Goal: Task Accomplishment & Management: Manage account settings

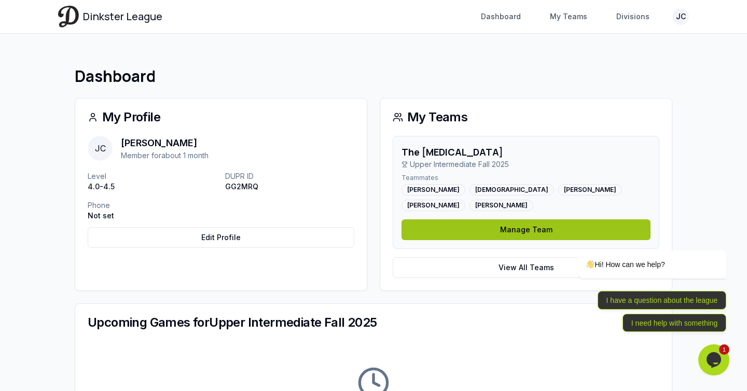
click at [511, 232] on link "Manage Team" at bounding box center [525, 229] width 249 height 21
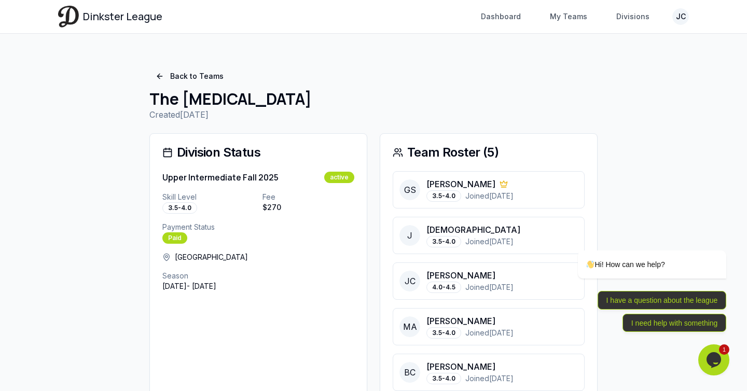
scroll to position [46, 0]
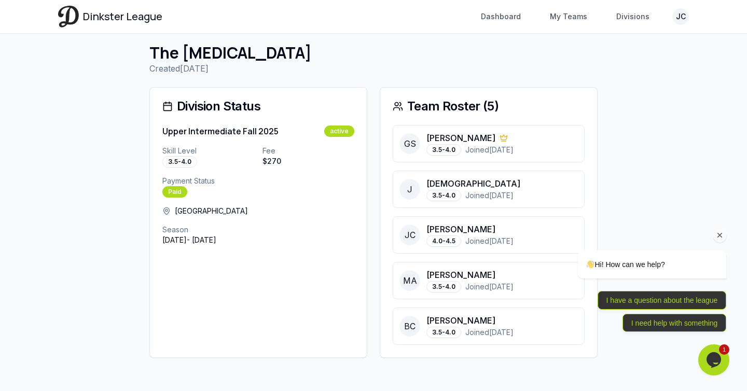
click at [593, 184] on div "Hi! How can we help? I have a question about the league I need help with someth…" at bounding box center [637, 246] width 187 height 183
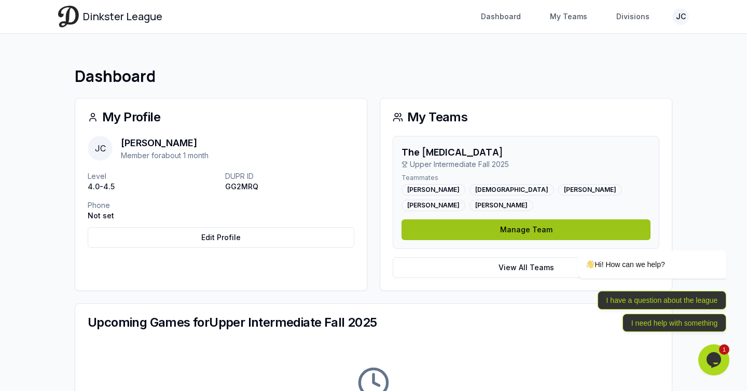
click at [517, 229] on link "Manage Team" at bounding box center [525, 229] width 249 height 21
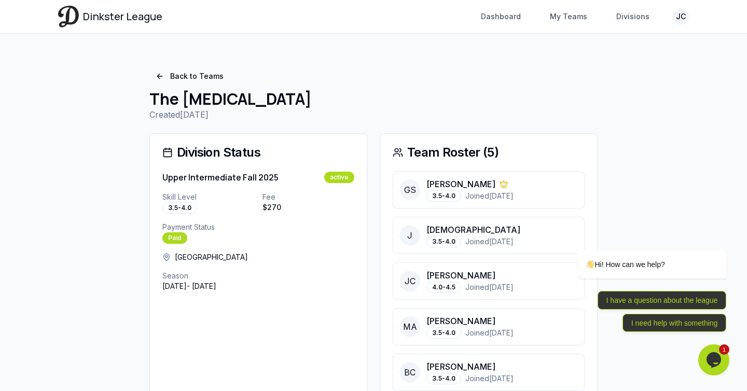
scroll to position [46, 0]
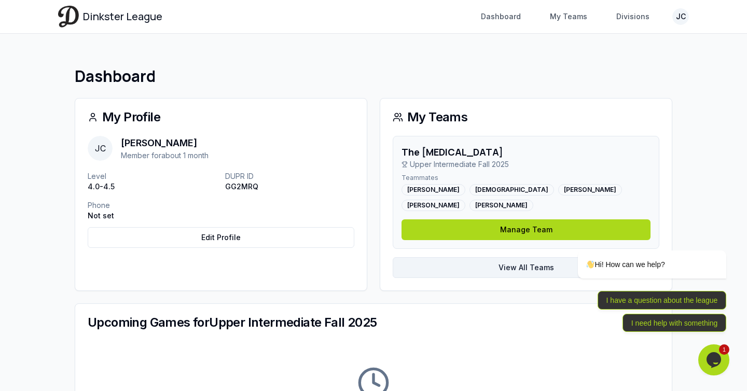
click at [489, 268] on link "View All Teams" at bounding box center [526, 267] width 267 height 21
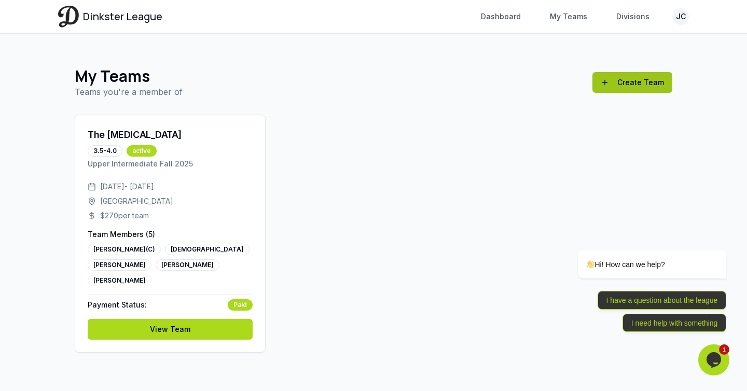
click at [646, 78] on link "Create Team" at bounding box center [632, 82] width 80 height 21
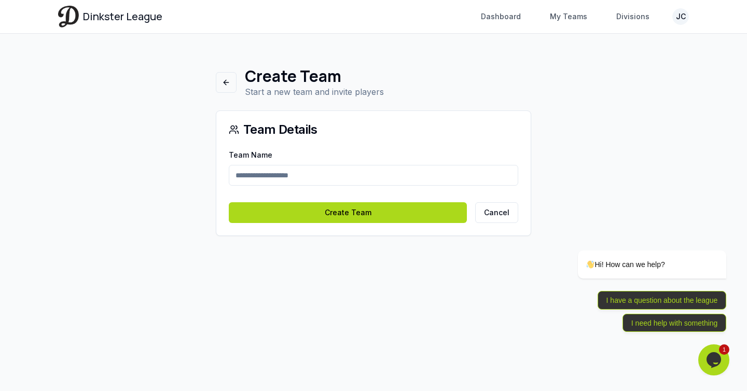
click at [382, 183] on input "Team Name" at bounding box center [373, 175] width 289 height 21
click at [382, 172] on input "Team Name" at bounding box center [373, 175] width 289 height 21
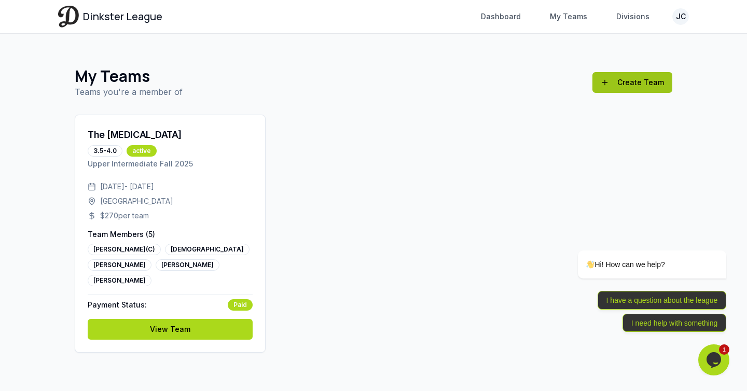
click at [608, 86] on link "Create Team" at bounding box center [632, 82] width 80 height 21
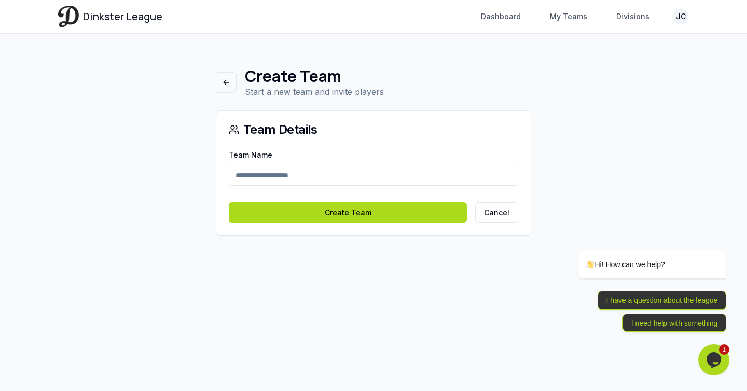
click at [391, 184] on input "Team Name" at bounding box center [373, 175] width 289 height 21
type input "**********"
click at [229, 202] on button "Create Team" at bounding box center [348, 212] width 238 height 21
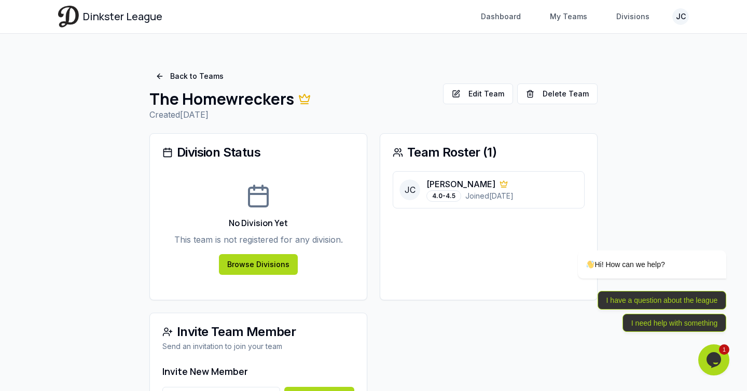
scroll to position [63, 0]
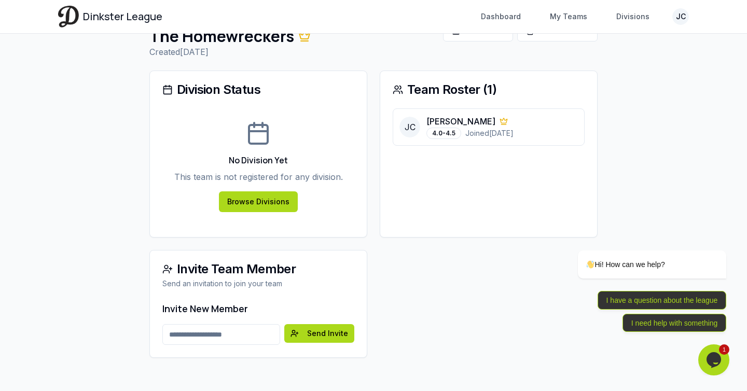
click at [413, 180] on div "Team Roster ( 1 ) [PERSON_NAME] [PERSON_NAME] Cantilang 4.0-4.5 Joined [DATE]" at bounding box center [489, 154] width 218 height 167
click at [229, 342] on input "Email address" at bounding box center [221, 334] width 118 height 21
click at [236, 334] on input "Email address" at bounding box center [221, 334] width 118 height 21
type input "**********"
click at [426, 320] on div "**********" at bounding box center [373, 304] width 448 height 108
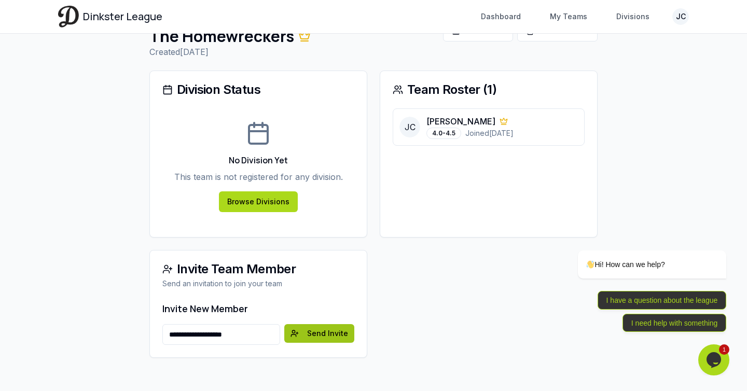
click at [337, 331] on button "Send Invite" at bounding box center [319, 333] width 70 height 19
click at [431, 304] on div "**********" at bounding box center [373, 304] width 448 height 108
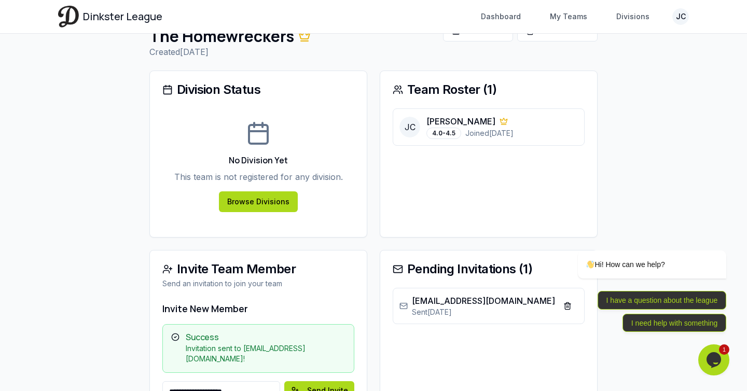
scroll to position [109, 0]
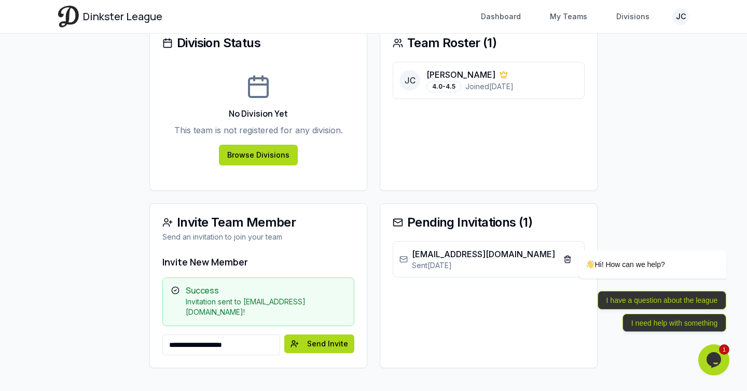
click at [423, 317] on div "Pending Invitations ( 1 ) [EMAIL_ADDRESS][DOMAIN_NAME] Sent [DATE] Revoke" at bounding box center [489, 285] width 218 height 165
click at [567, 260] on div "Hi! How can we help?" at bounding box center [639, 264] width 176 height 29
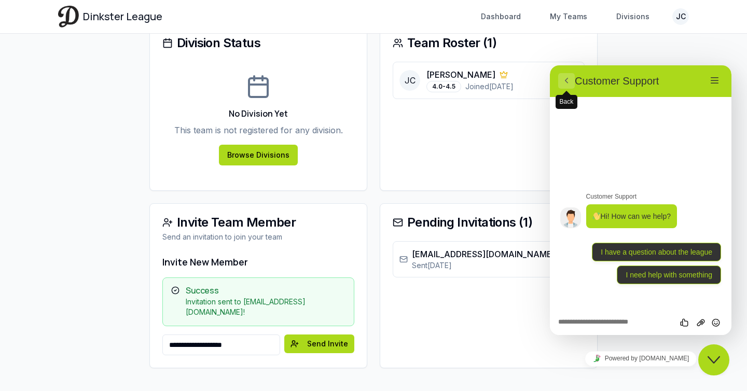
click at [565, 87] on span "Back" at bounding box center [566, 91] width 8 height 8
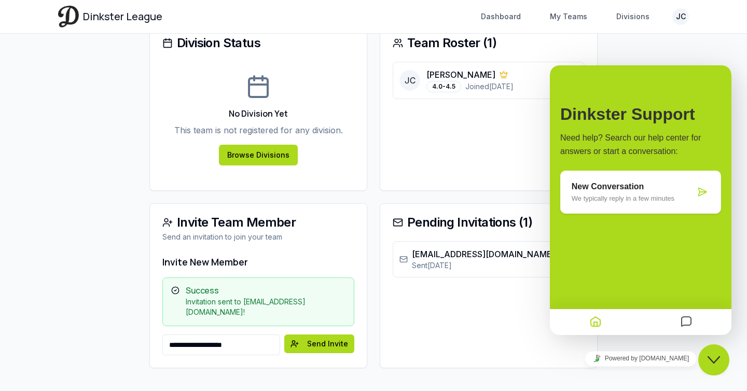
click at [450, 328] on div "Pending Invitations ( 1 ) [EMAIL_ADDRESS][DOMAIN_NAME] Sent [DATE] Revoke" at bounding box center [489, 285] width 218 height 165
click at [718, 365] on icon "Close Chat This icon closes the chat window." at bounding box center [713, 360] width 12 height 12
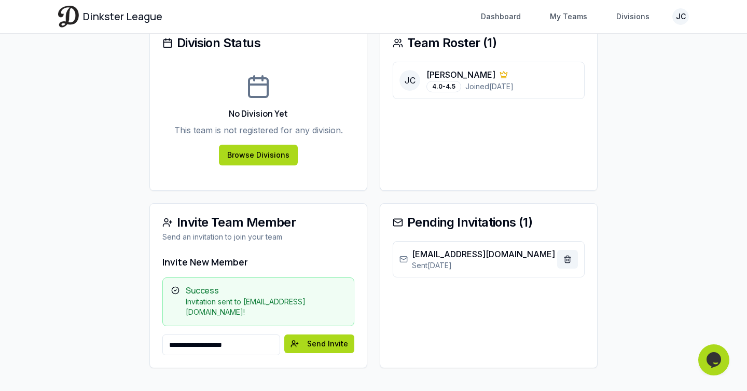
click at [568, 259] on button "Revoke" at bounding box center [567, 259] width 21 height 19
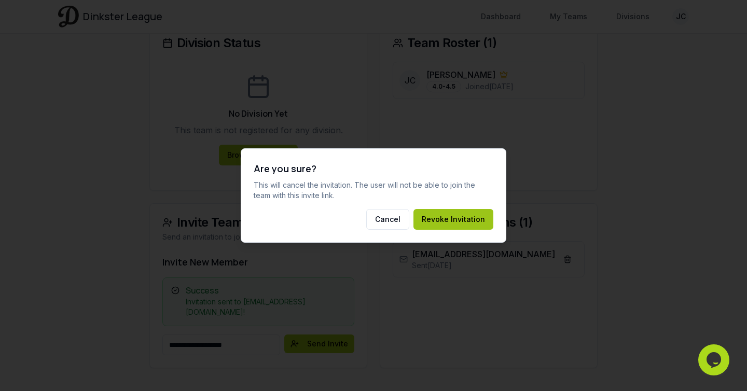
click at [464, 212] on button "Revoke Invitation" at bounding box center [453, 219] width 80 height 21
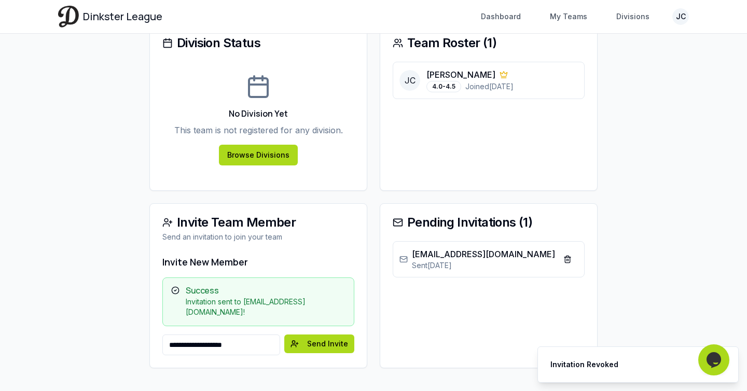
click at [268, 334] on input "**********" at bounding box center [221, 344] width 118 height 21
type input "**********"
click at [334, 341] on button "Send Invite" at bounding box center [319, 343] width 70 height 19
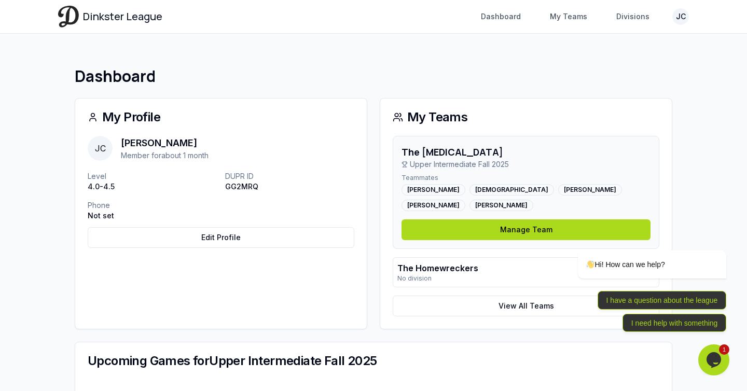
click at [472, 264] on p "The Homewreckers" at bounding box center [437, 268] width 81 height 12
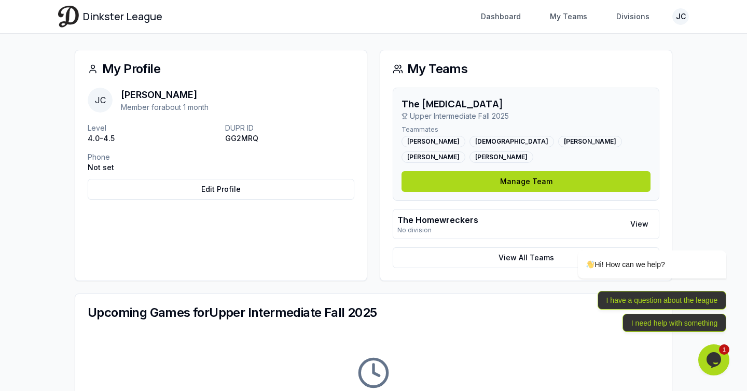
scroll to position [59, 0]
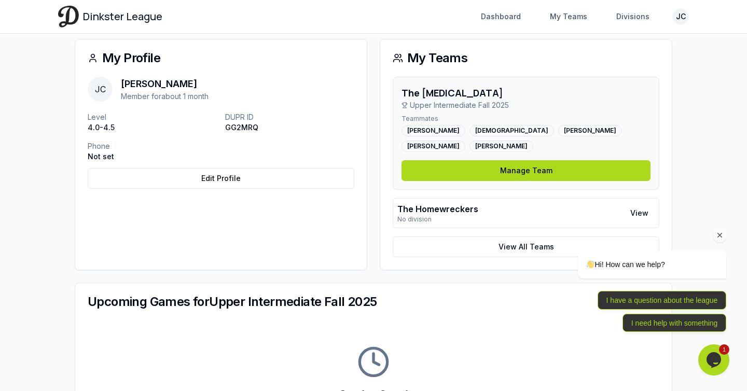
click at [639, 213] on div "Hi! How can we help? I have a question about the league I need help with someth…" at bounding box center [637, 246] width 187 height 183
